Goal: Transaction & Acquisition: Purchase product/service

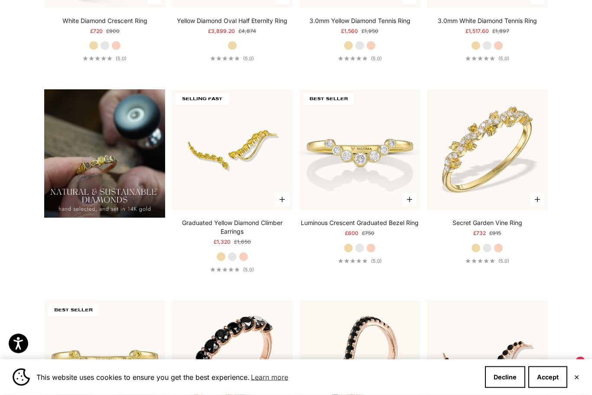
scroll to position [617, 0]
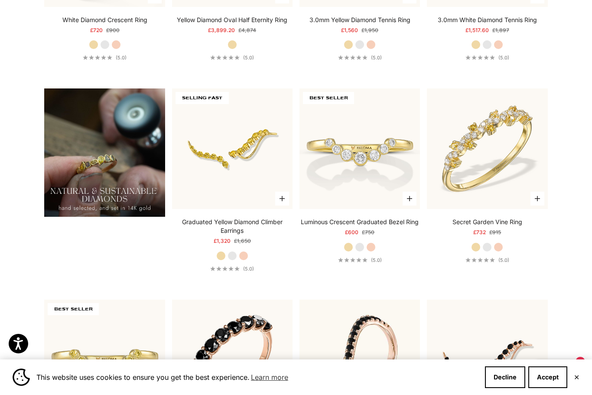
click at [500, 184] on img at bounding box center [487, 148] width 133 height 133
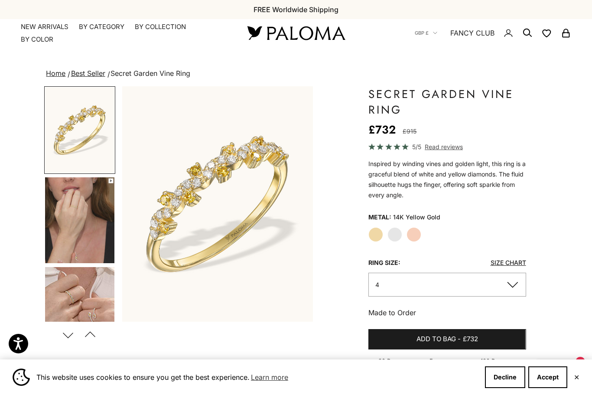
click at [398, 237] on label "White Gold" at bounding box center [394, 234] width 15 height 15
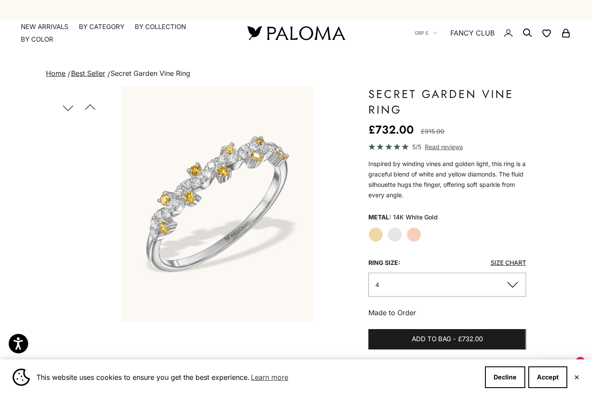
click at [506, 374] on button "Decline" at bounding box center [505, 377] width 40 height 22
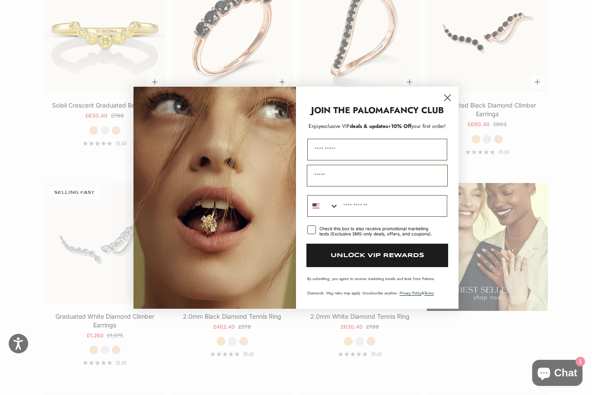
scroll to position [1009, 0]
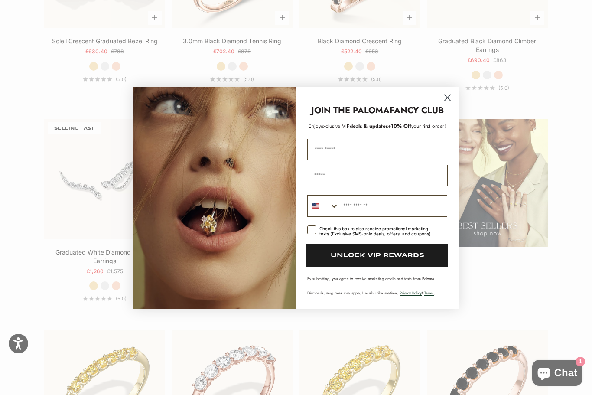
click at [448, 104] on circle "Close dialog" at bounding box center [447, 97] width 14 height 14
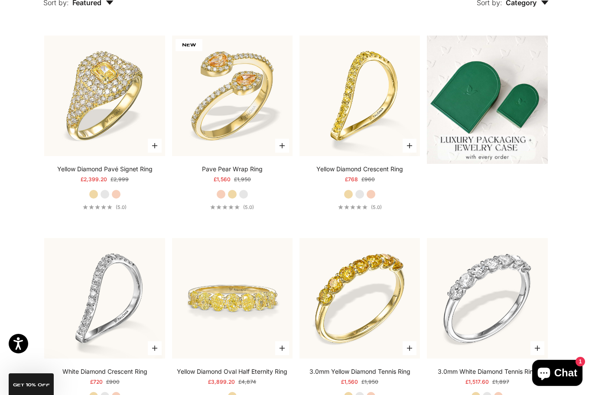
scroll to position [0, 0]
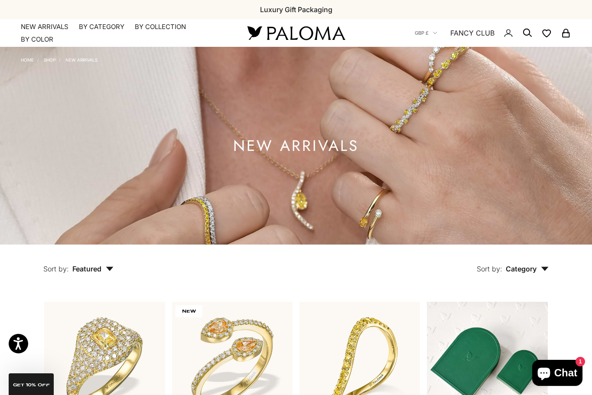
click at [91, 24] on summary "By Category" at bounding box center [101, 27] width 45 height 9
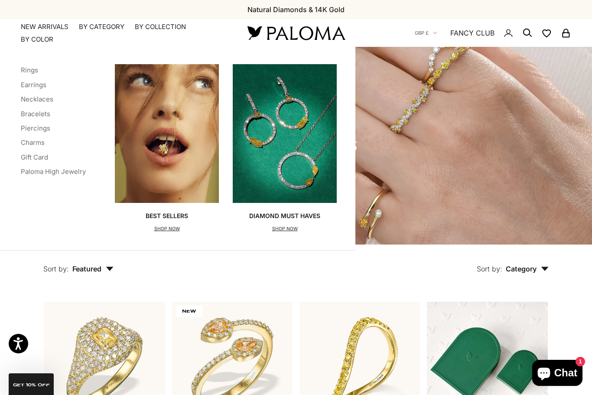
click at [23, 67] on link "Rings" at bounding box center [29, 70] width 17 height 8
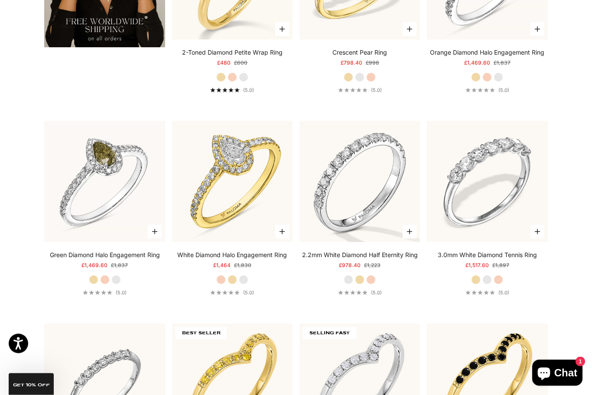
scroll to position [1595, 0]
click at [246, 222] on img at bounding box center [232, 181] width 133 height 133
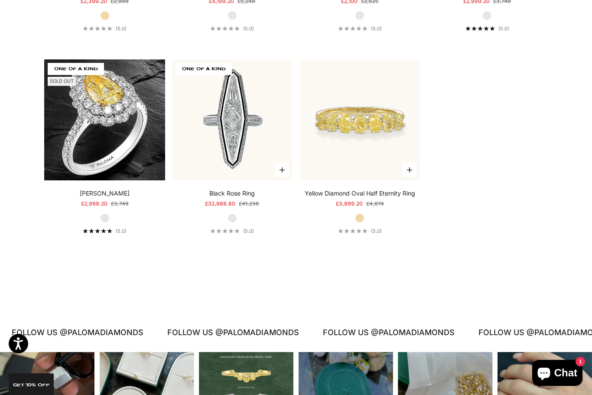
scroll to position [3475, 0]
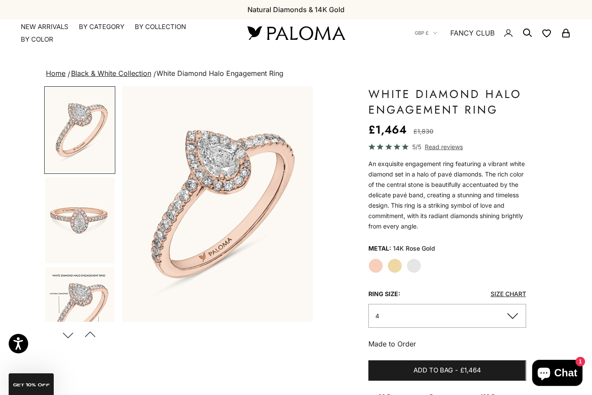
click at [420, 265] on label "White Gold" at bounding box center [413, 265] width 15 height 15
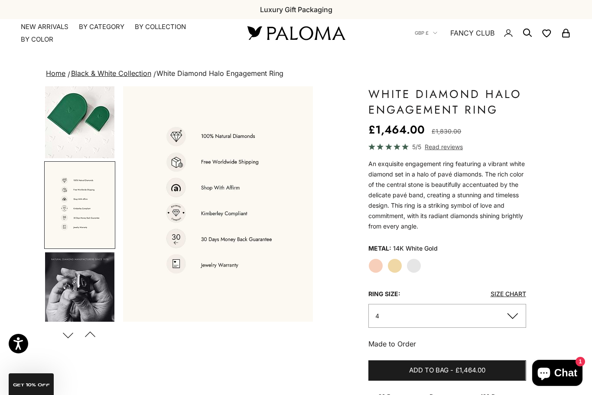
scroll to position [0, 1004]
